Goal: Task Accomplishment & Management: Manage account settings

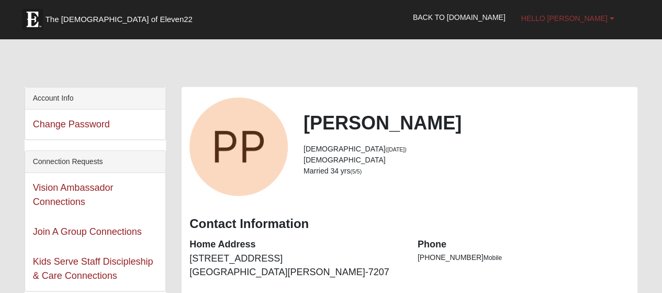
click at [611, 18] on b at bounding box center [612, 18] width 5 height 7
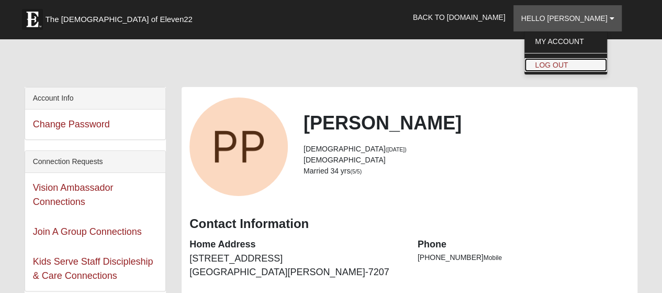
click at [574, 59] on link "Log Out" at bounding box center [566, 65] width 83 height 14
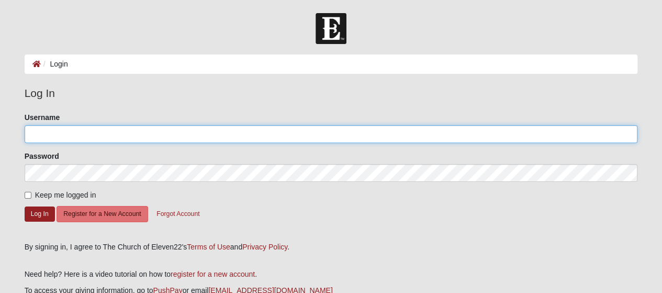
click at [84, 137] on input "Username" at bounding box center [332, 134] width 614 height 18
type input "toddpline@gmail.com"
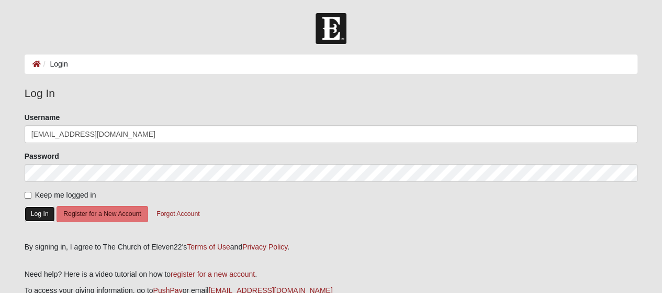
click at [42, 215] on button "Log In" at bounding box center [40, 213] width 30 height 15
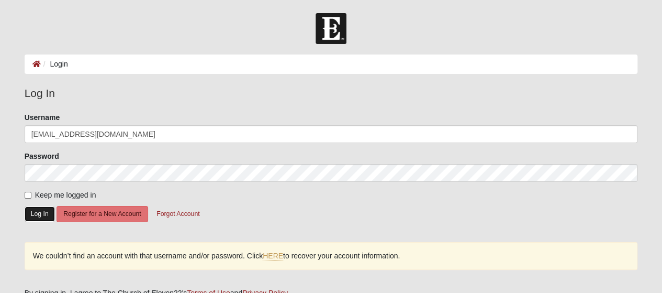
click at [42, 215] on button "Log In" at bounding box center [40, 213] width 30 height 15
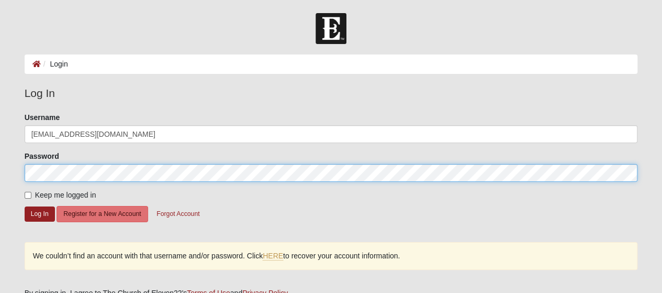
click at [19, 176] on div "Please correct the following: Username toddpline@gmail.com Password Keep me log…" at bounding box center [331, 196] width 629 height 169
click at [25, 206] on button "Log In" at bounding box center [40, 213] width 30 height 15
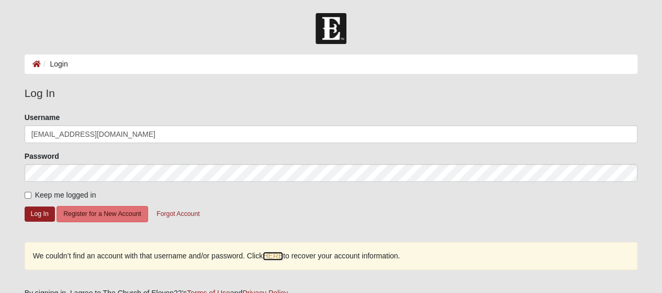
click at [272, 253] on link "HERE" at bounding box center [273, 255] width 20 height 9
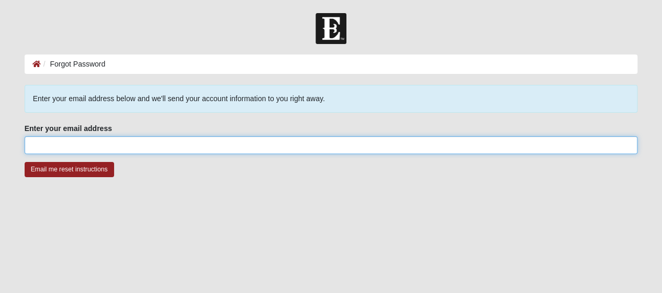
click at [81, 144] on input "Enter your email address" at bounding box center [332, 145] width 614 height 18
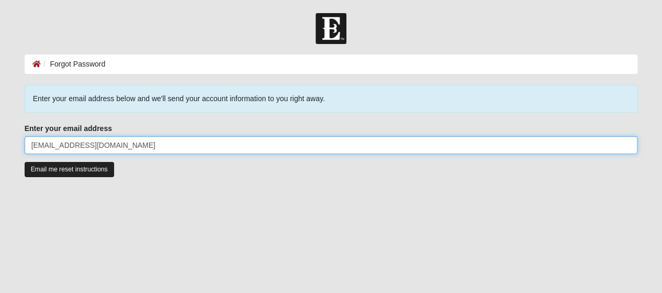
type input "toddpline@gmail.com"
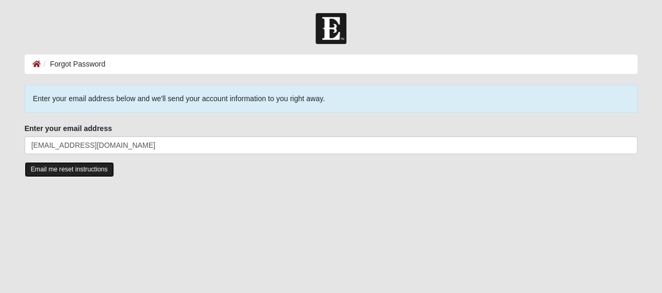
click at [76, 168] on input "Email me reset instructions" at bounding box center [70, 169] width 90 height 15
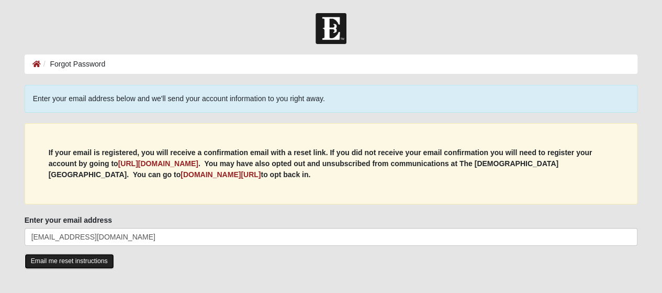
click at [62, 262] on input "Email me reset instructions" at bounding box center [70, 260] width 90 height 15
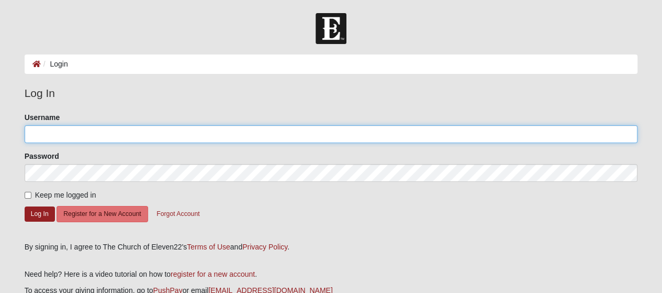
click at [86, 136] on input "Username" at bounding box center [332, 134] width 614 height 18
type input "p"
